Goal: Task Accomplishment & Management: Use online tool/utility

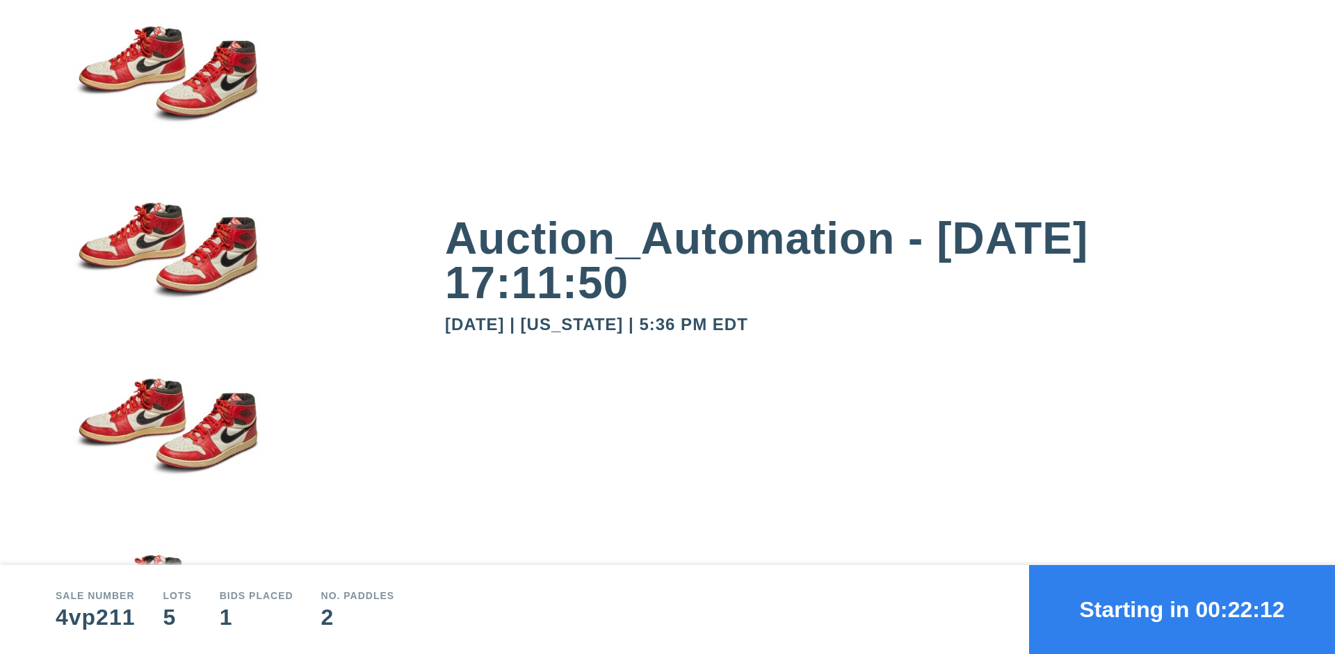
click at [1182, 610] on button "Starting in 00:22:12" at bounding box center [1182, 609] width 306 height 89
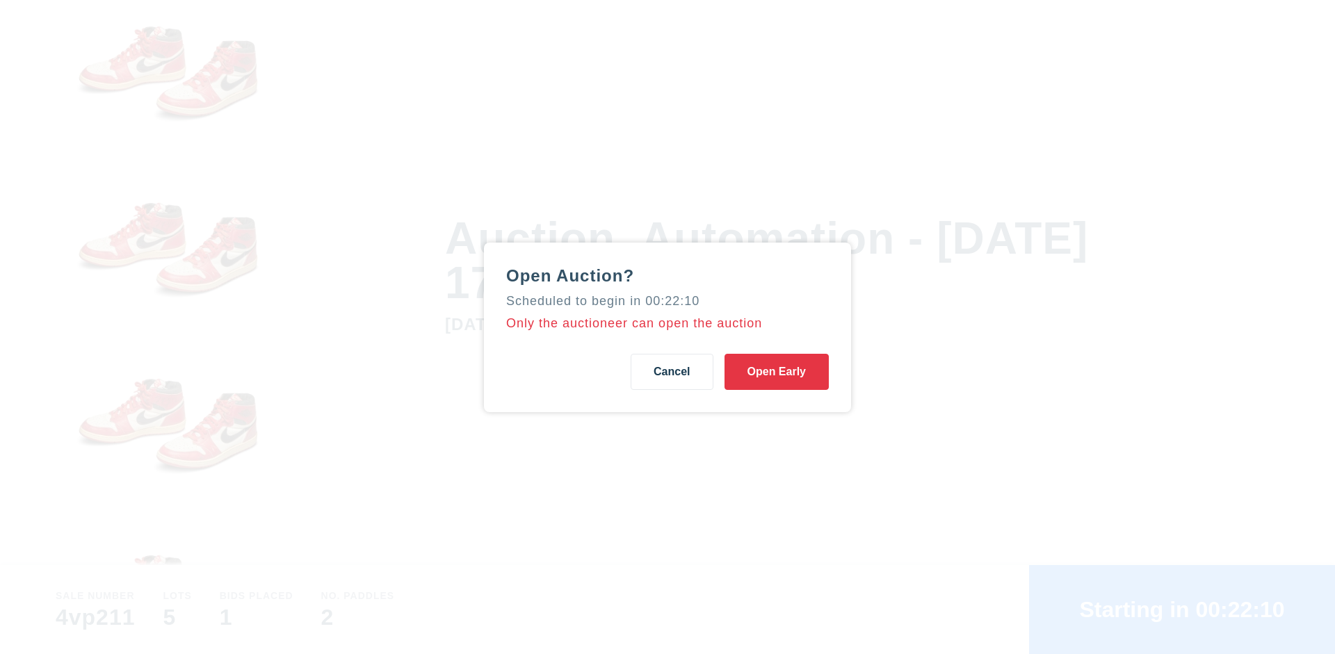
click at [777, 371] on button "Open Early" at bounding box center [776, 372] width 104 height 36
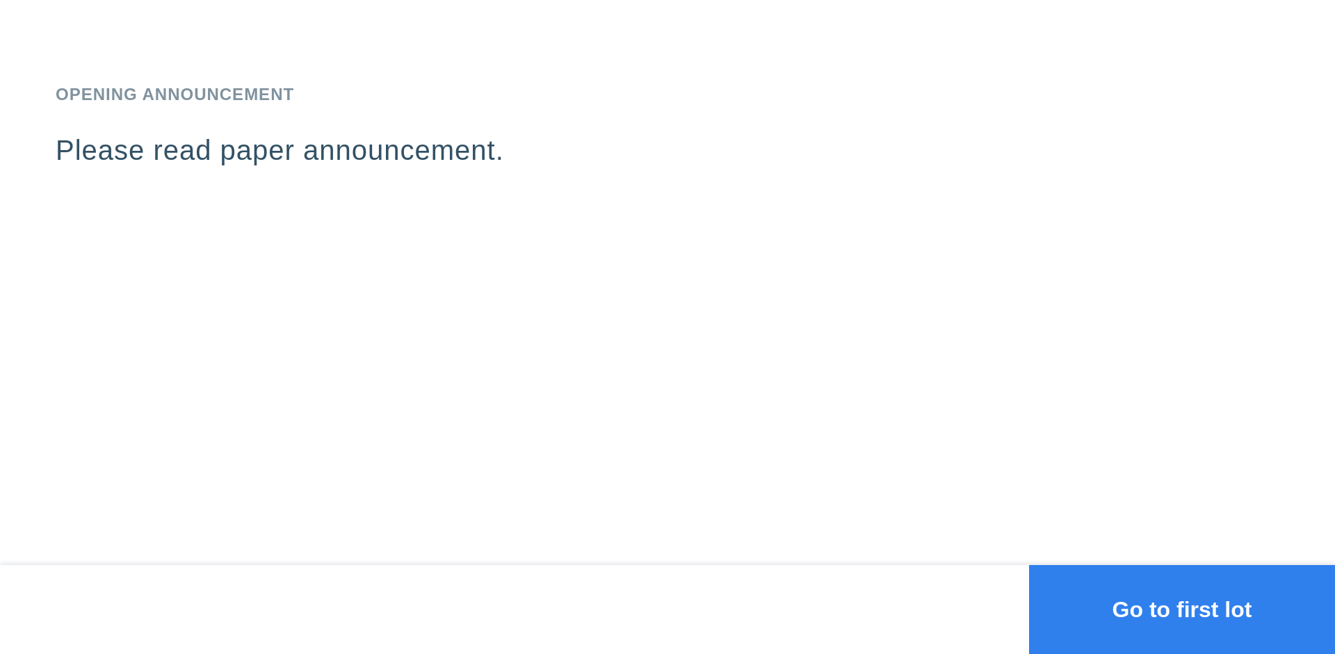
click at [1182, 610] on button "Go to first lot" at bounding box center [1182, 609] width 306 height 89
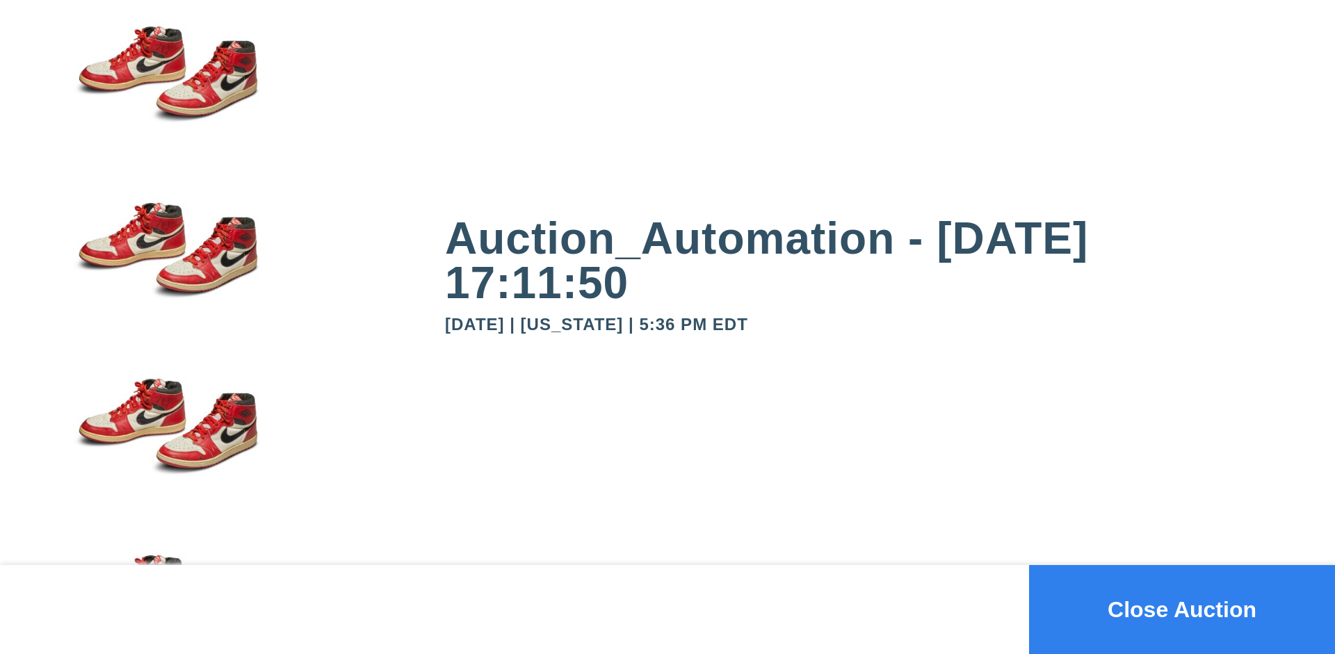
click at [1182, 610] on button "Close Auction" at bounding box center [1182, 609] width 306 height 89
